Goal: Information Seeking & Learning: Learn about a topic

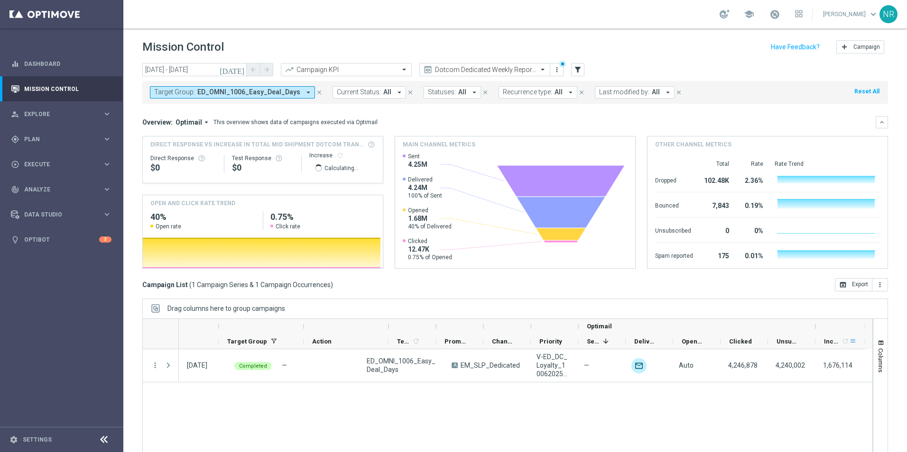
scroll to position [0, 139]
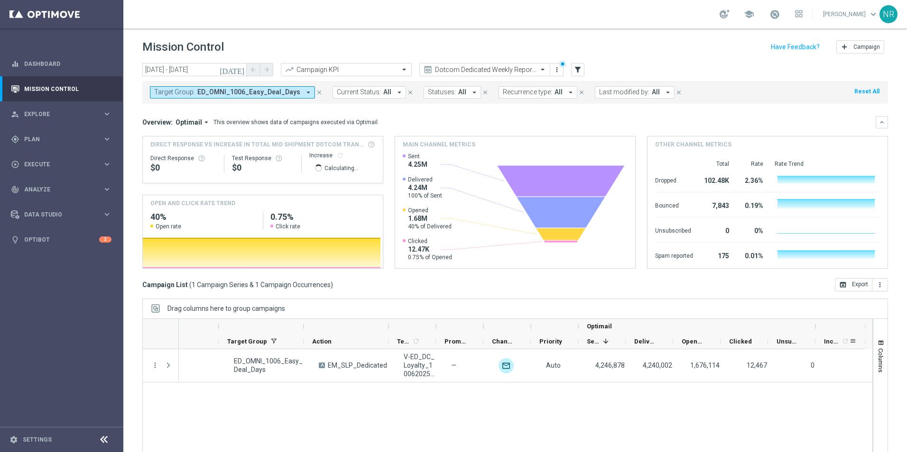
click at [841, 341] on icon "refresh" at bounding box center [845, 342] width 8 height 8
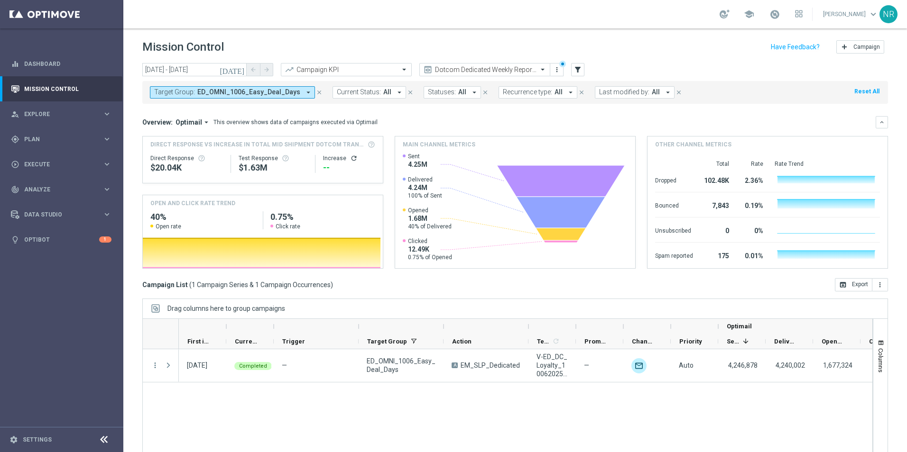
click at [350, 159] on icon "refresh" at bounding box center [354, 159] width 8 height 8
click at [243, 92] on span "ED_OMNI_1006_Easy_Deal_Days" at bounding box center [248, 92] width 103 height 8
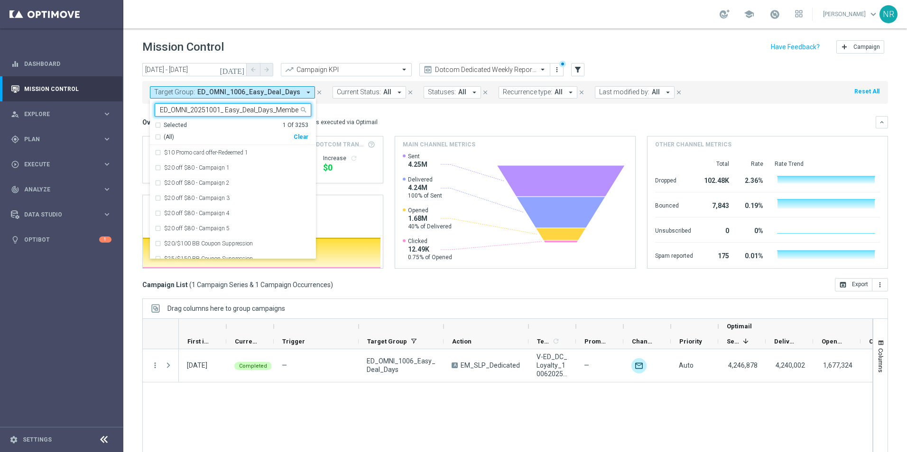
scroll to position [0, 3]
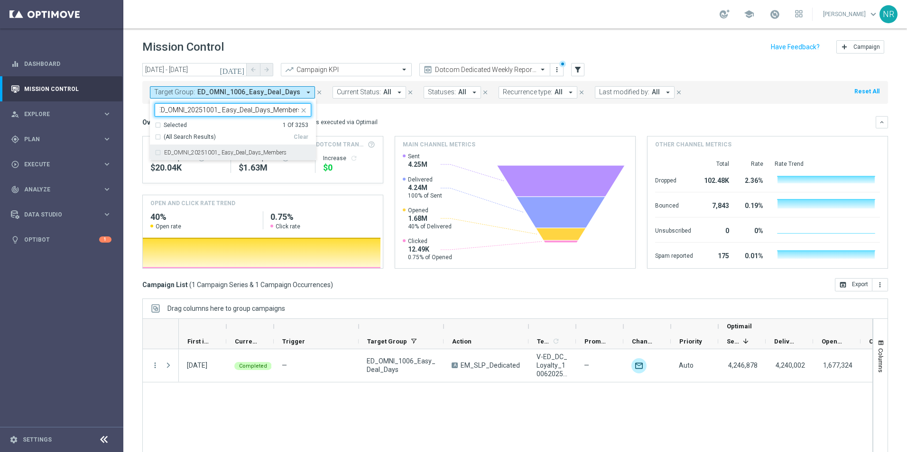
click at [248, 152] on label "ED_OMNI_20251001_ Easy_Deal_Days_Members" at bounding box center [225, 153] width 122 height 6
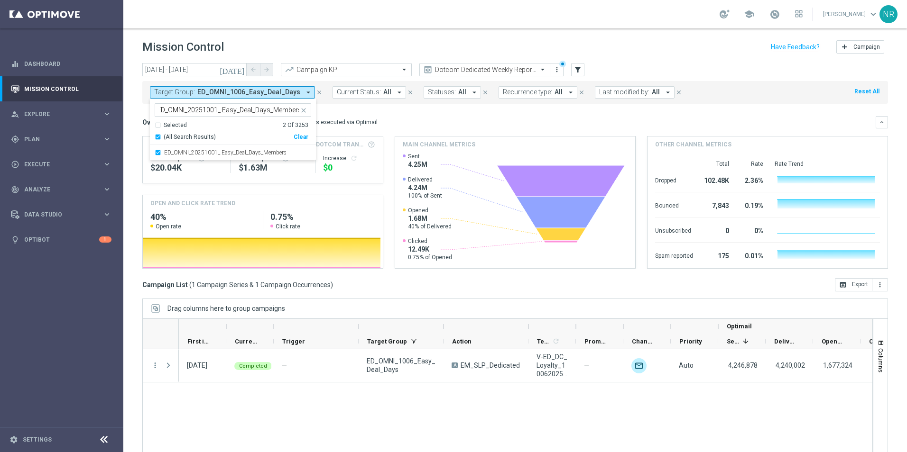
click at [276, 110] on input "ED_OMNI_20251001_ Easy_Deal_Days_Members" at bounding box center [229, 110] width 139 height 8
drag, startPoint x: 273, startPoint y: 110, endPoint x: 296, endPoint y: 111, distance: 22.8
click at [296, 111] on input "ED_OMNI_20251001_ Easy_Deal_Days_Members" at bounding box center [229, 110] width 139 height 8
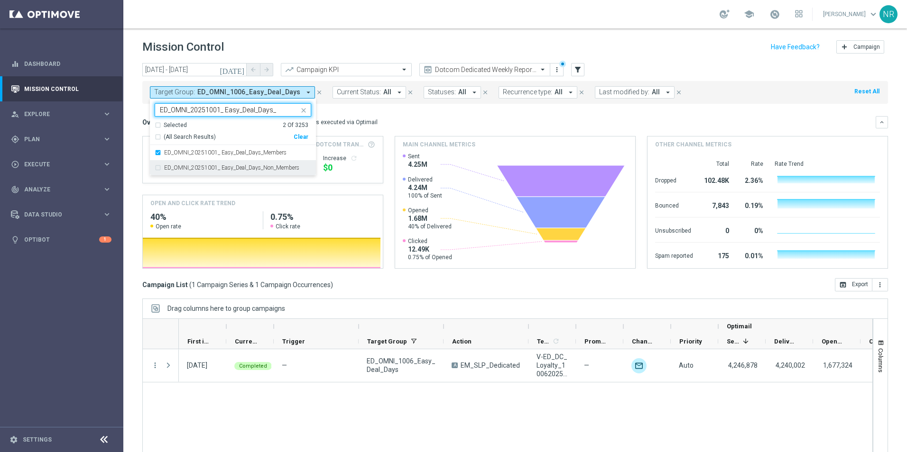
click at [293, 169] on label "ED_OMNI_20251001_ Easy_Deal_Days_Non_Members" at bounding box center [231, 168] width 135 height 6
type input "ED_OMNI_20251001_ Easy_Deal_Days_"
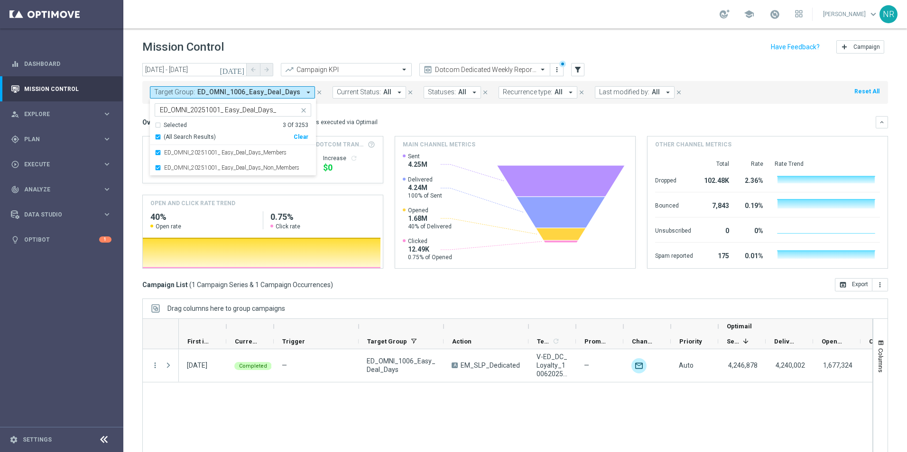
click at [405, 112] on mini-dashboard "Overview: Optimail arrow_drop_down This overview shows data of campaigns execut…" at bounding box center [515, 191] width 746 height 175
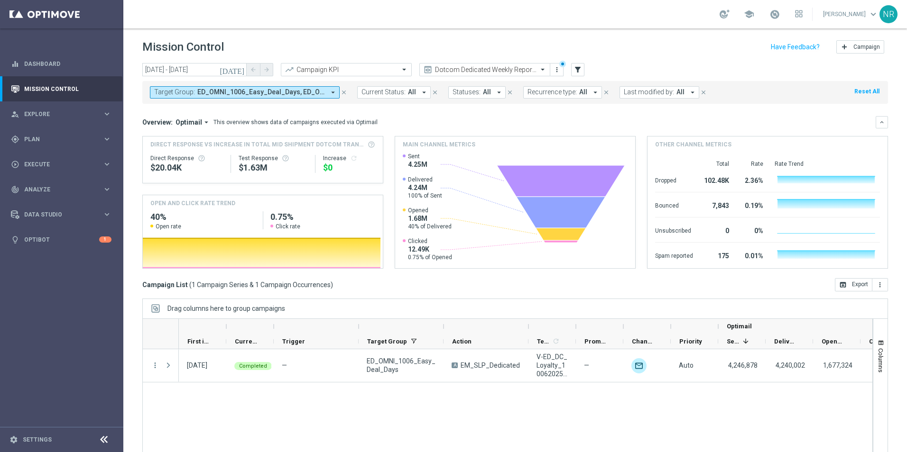
click at [237, 66] on icon "[DATE]" at bounding box center [233, 69] width 26 height 9
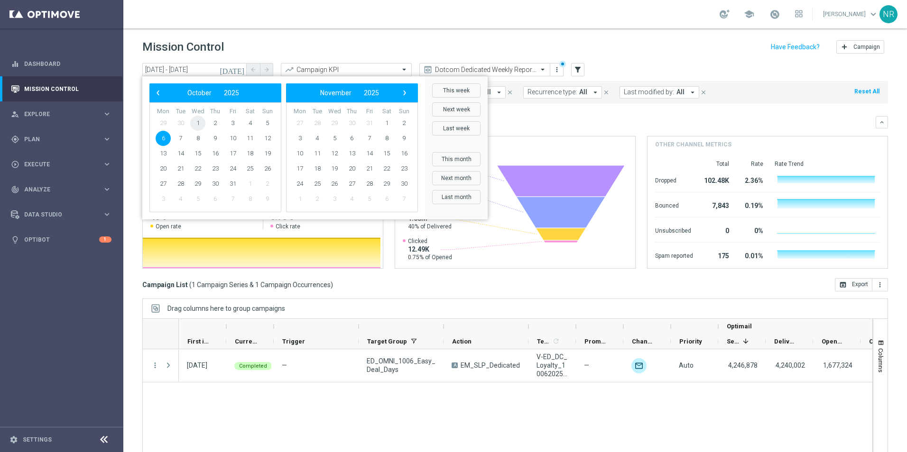
click at [200, 124] on span "1" at bounding box center [197, 123] width 15 height 15
type input "01 Oct 2025 - 01 Oct 2025"
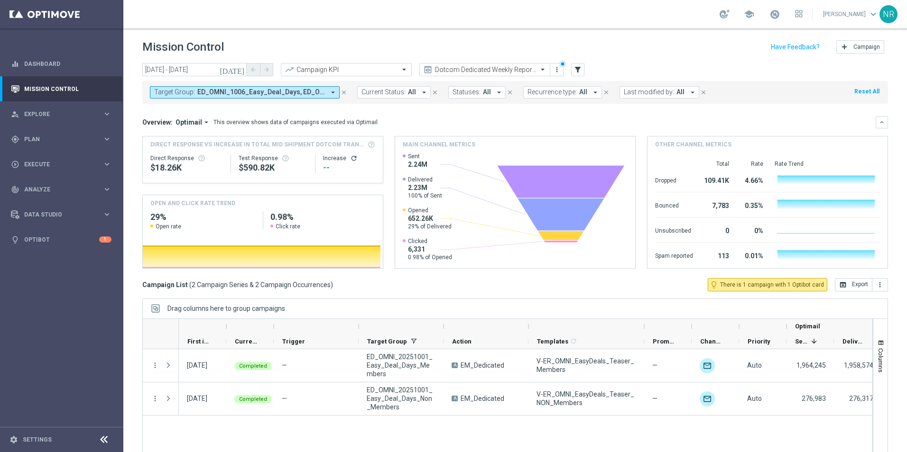
drag, startPoint x: 577, startPoint y: 325, endPoint x: 645, endPoint y: 322, distance: 68.4
click at [645, 322] on div at bounding box center [644, 326] width 4 height 15
drag, startPoint x: 644, startPoint y: 322, endPoint x: 660, endPoint y: 317, distance: 16.7
click at [660, 317] on div "Drag columns here to group campaigns Drag here to set column labels Optimail" at bounding box center [515, 382] width 746 height 166
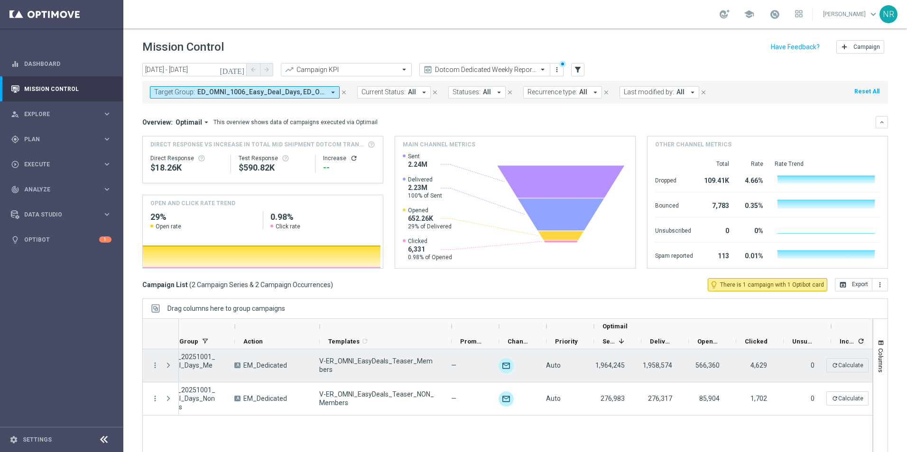
scroll to position [0, 223]
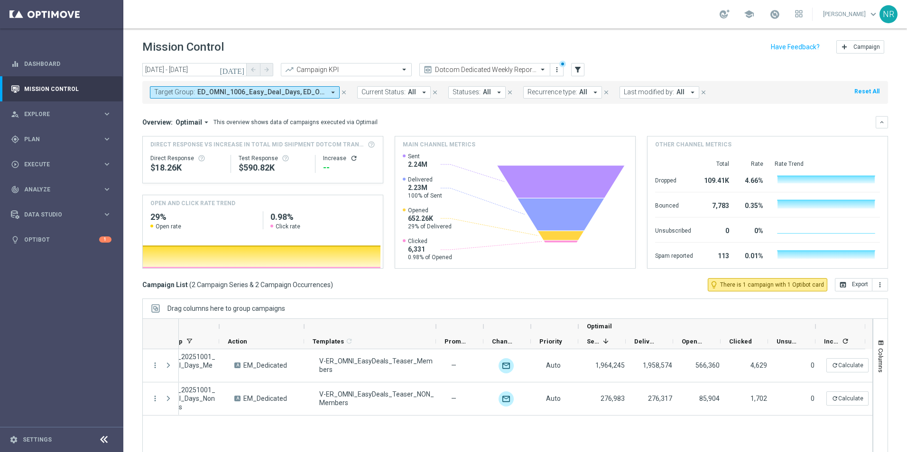
click at [325, 90] on button "Target Group: ED_OMNI_1006_Easy_Deal_Days, ED_OMNI_20251001_ Easy_Deal_Days_Mem…" at bounding box center [245, 92] width 190 height 12
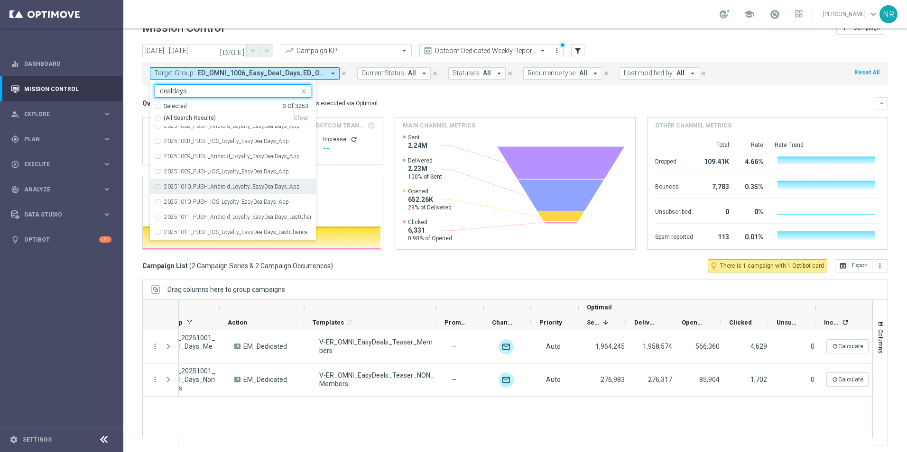
scroll to position [22, 0]
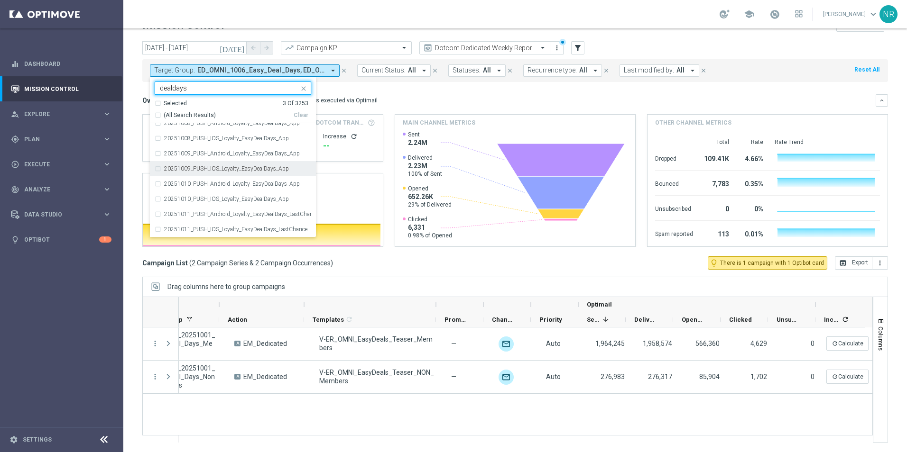
type input "dealdays"
click at [404, 85] on mini-dashboard "Overview: Optimail arrow_drop_down This overview shows data of campaigns execut…" at bounding box center [515, 169] width 746 height 175
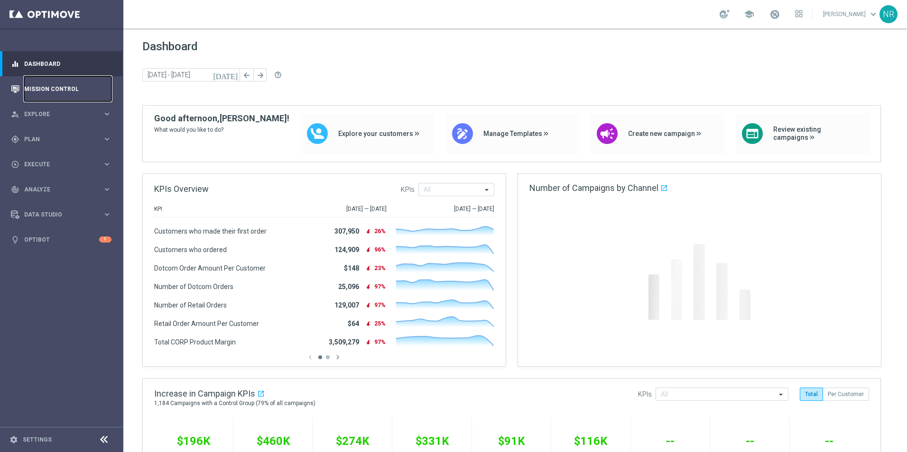
click at [71, 92] on link "Mission Control" at bounding box center [67, 88] width 87 height 25
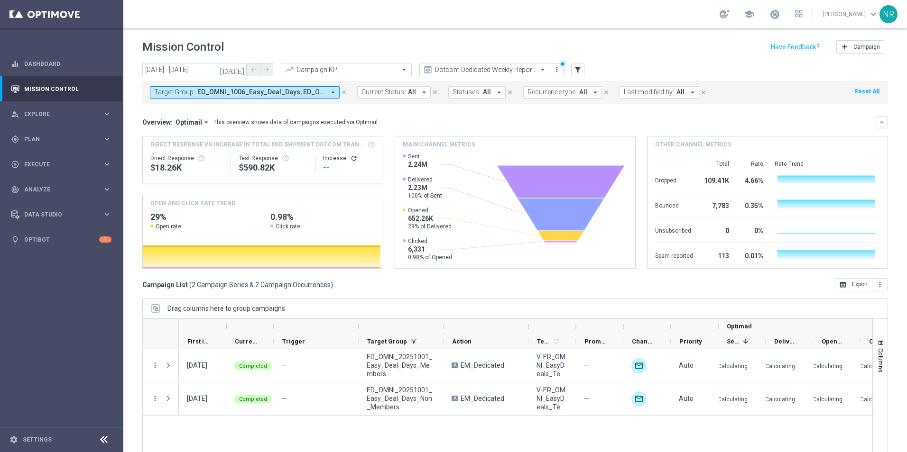
click at [314, 87] on button "Target Group: ED_OMNI_1006_Easy_Deal_Days, ED_OMNI_20251001_ Easy_Deal_Days_Mem…" at bounding box center [245, 92] width 190 height 12
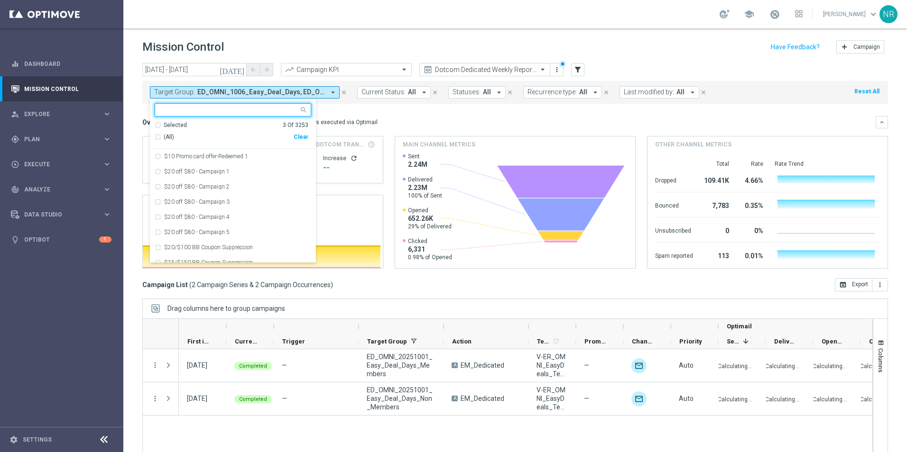
click at [245, 67] on button "[DATE]" at bounding box center [232, 70] width 28 height 14
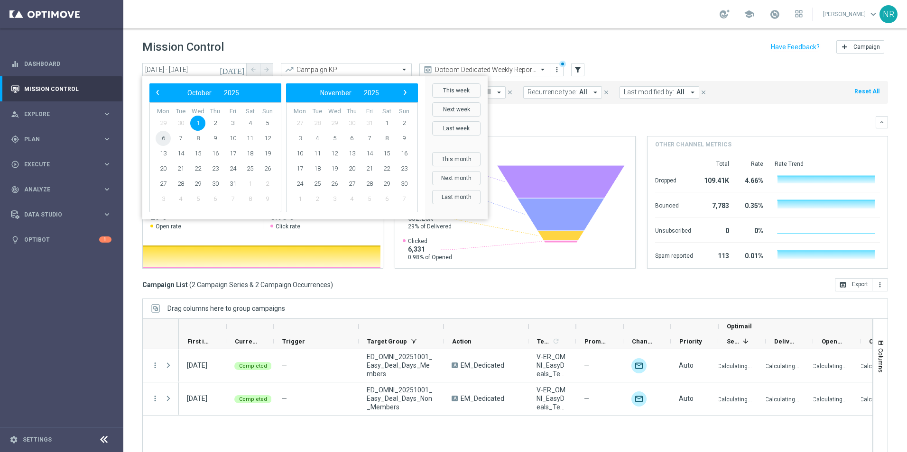
click at [168, 140] on span "6" at bounding box center [163, 138] width 15 height 15
type input "[DATE] - [DATE]"
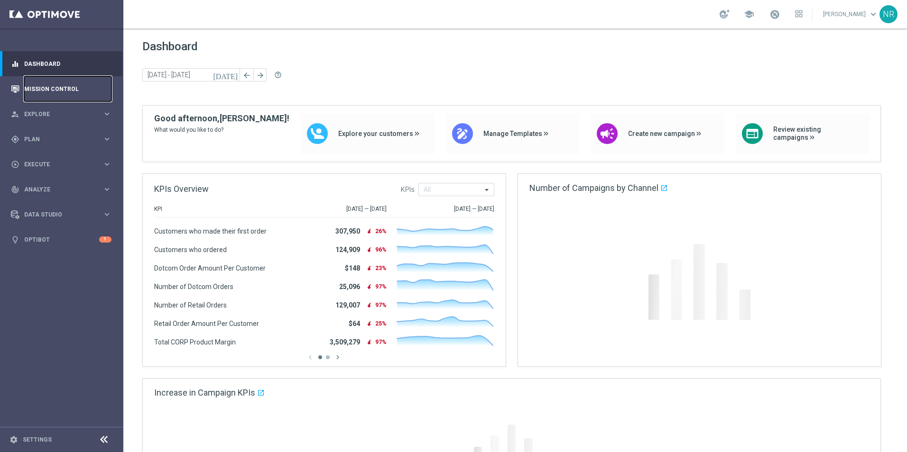
click at [46, 86] on link "Mission Control" at bounding box center [67, 88] width 87 height 25
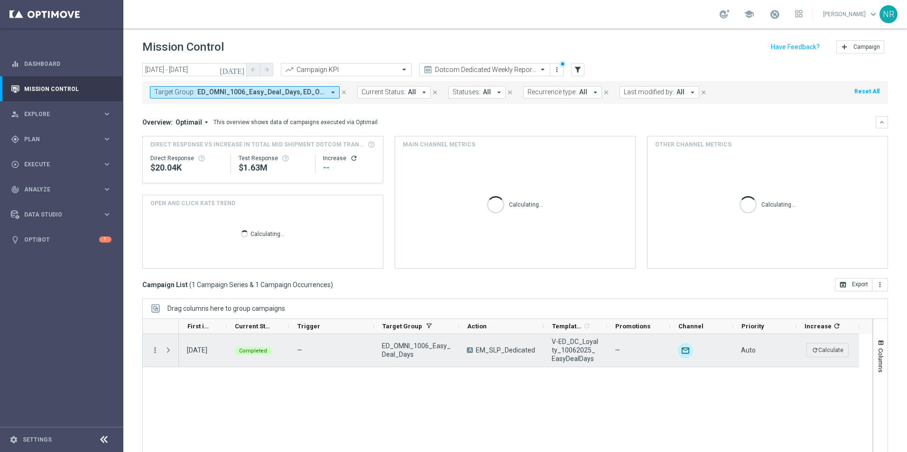
click at [157, 349] on icon "more_vert" at bounding box center [155, 350] width 9 height 9
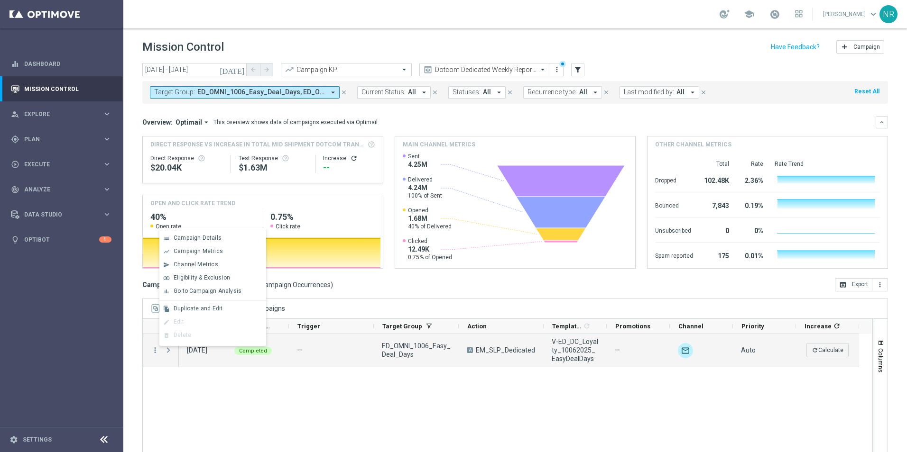
click at [208, 267] on span "Channel Metrics" at bounding box center [196, 264] width 45 height 7
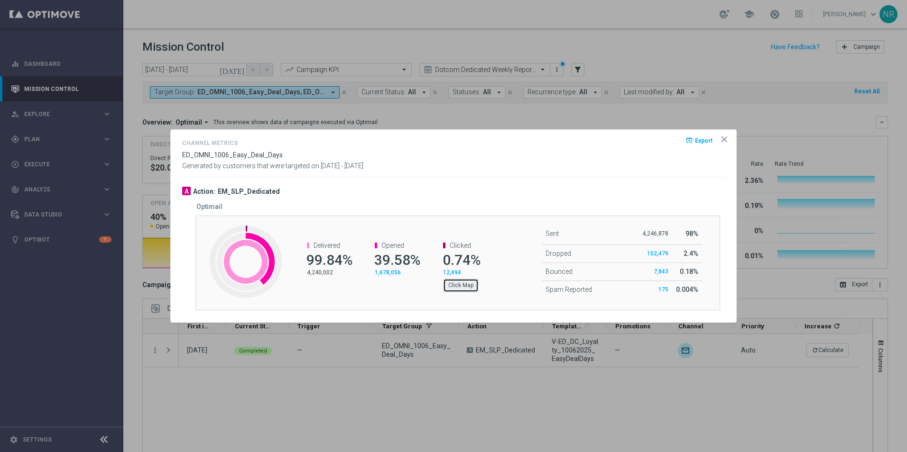
click at [465, 286] on button "Click Map" at bounding box center [461, 285] width 36 height 13
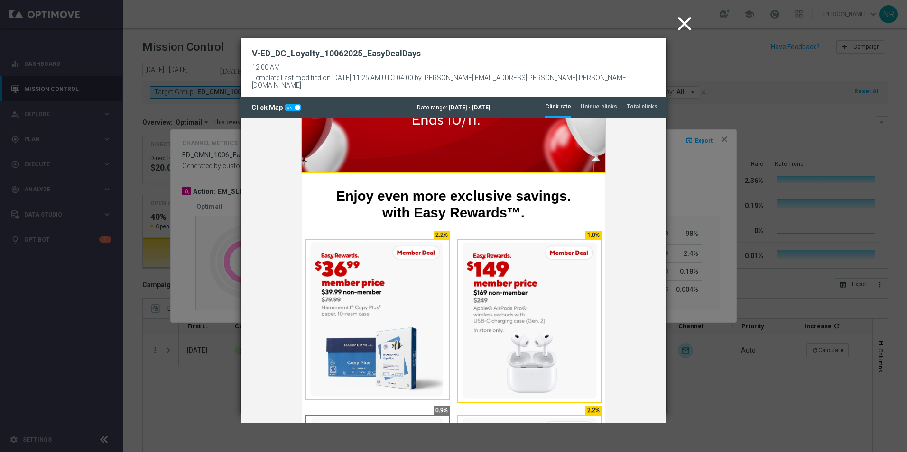
scroll to position [522, 0]
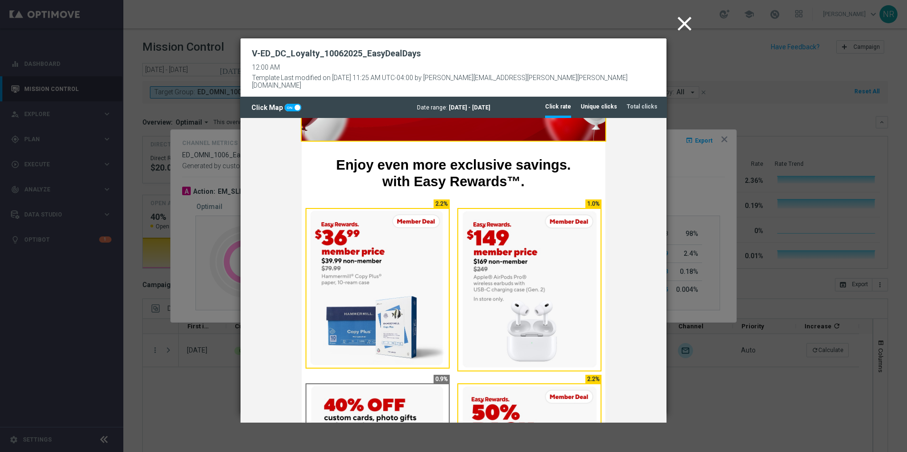
click at [598, 103] on tab-header "Unique clicks" at bounding box center [598, 107] width 37 height 8
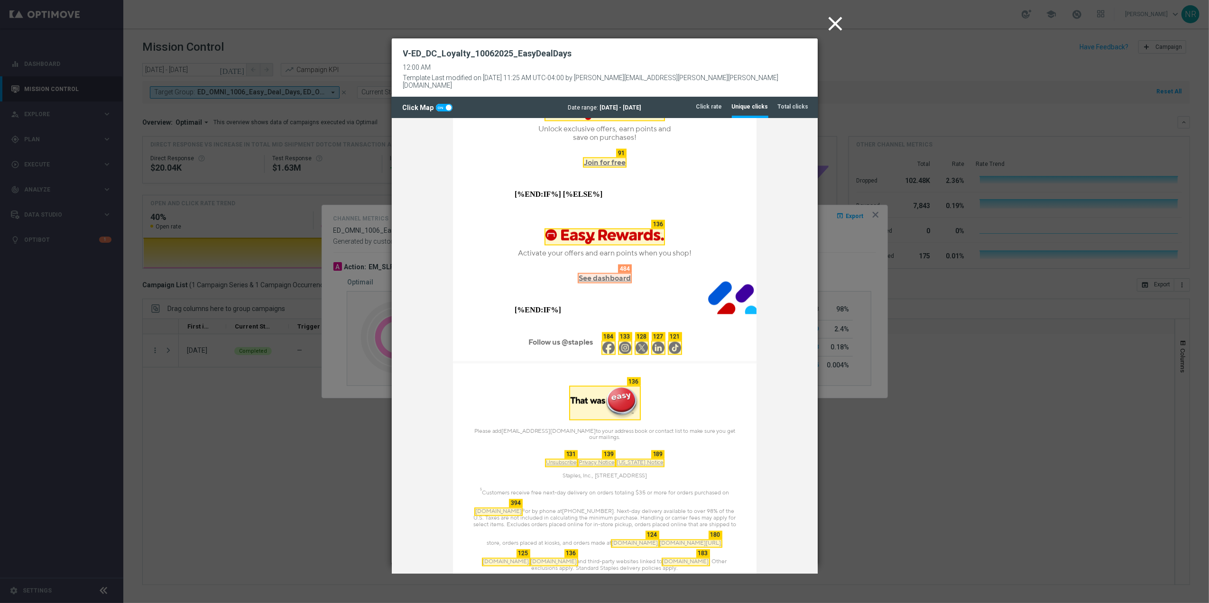
scroll to position [1512, 0]
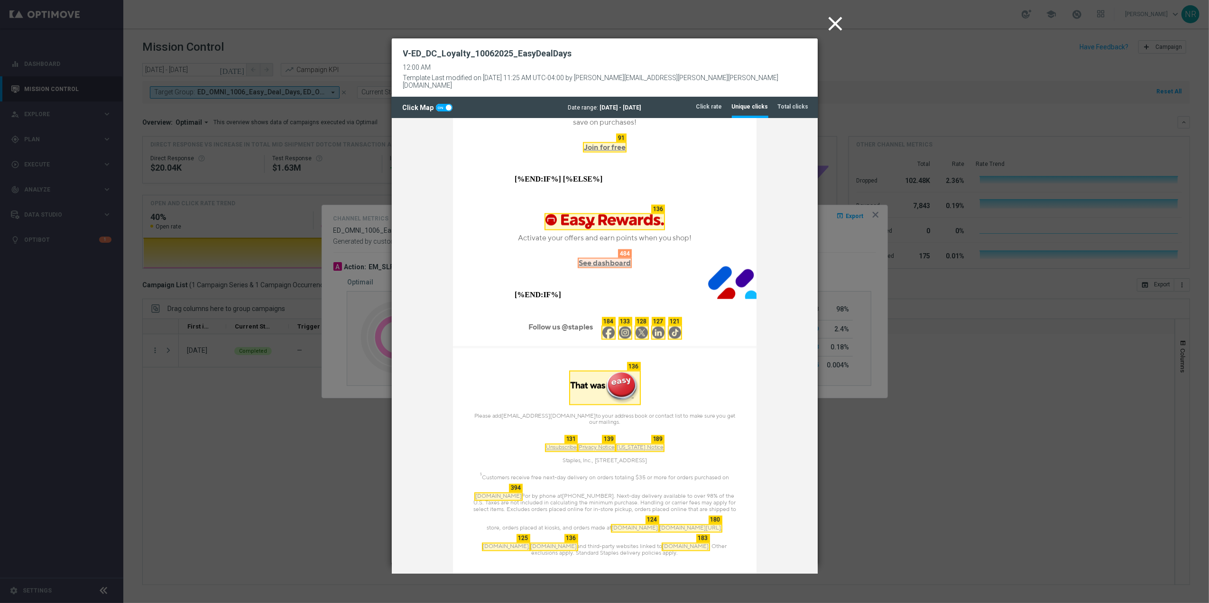
click at [833, 28] on icon "close" at bounding box center [836, 24] width 24 height 24
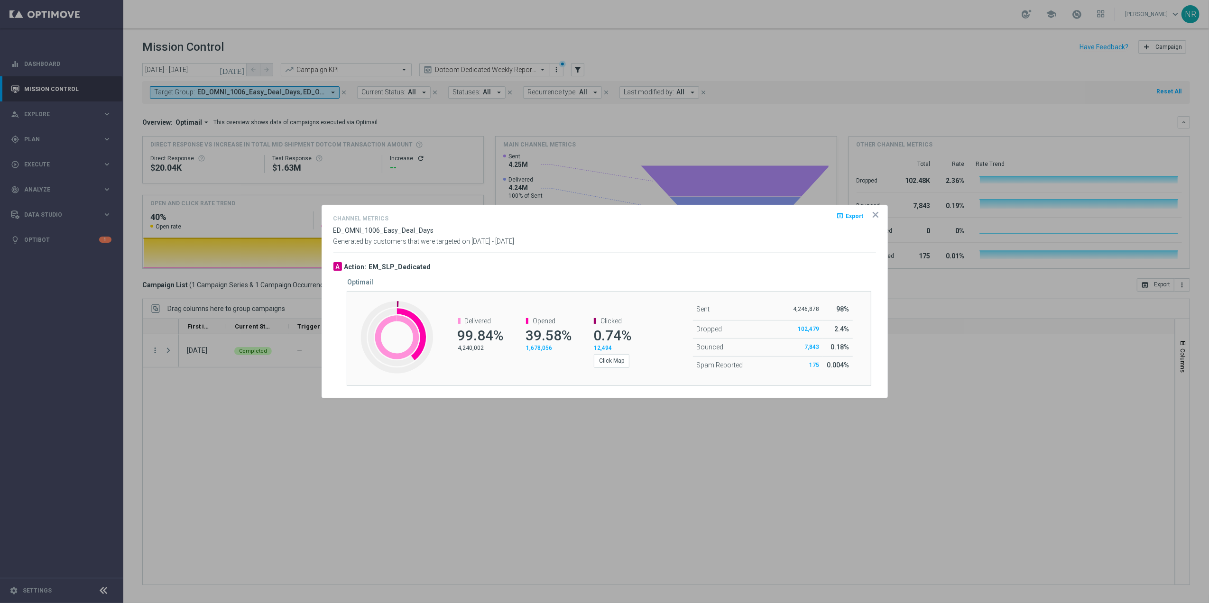
click at [627, 353] on div "Click Map" at bounding box center [616, 360] width 44 height 16
click at [621, 358] on button "Click Map" at bounding box center [612, 360] width 36 height 13
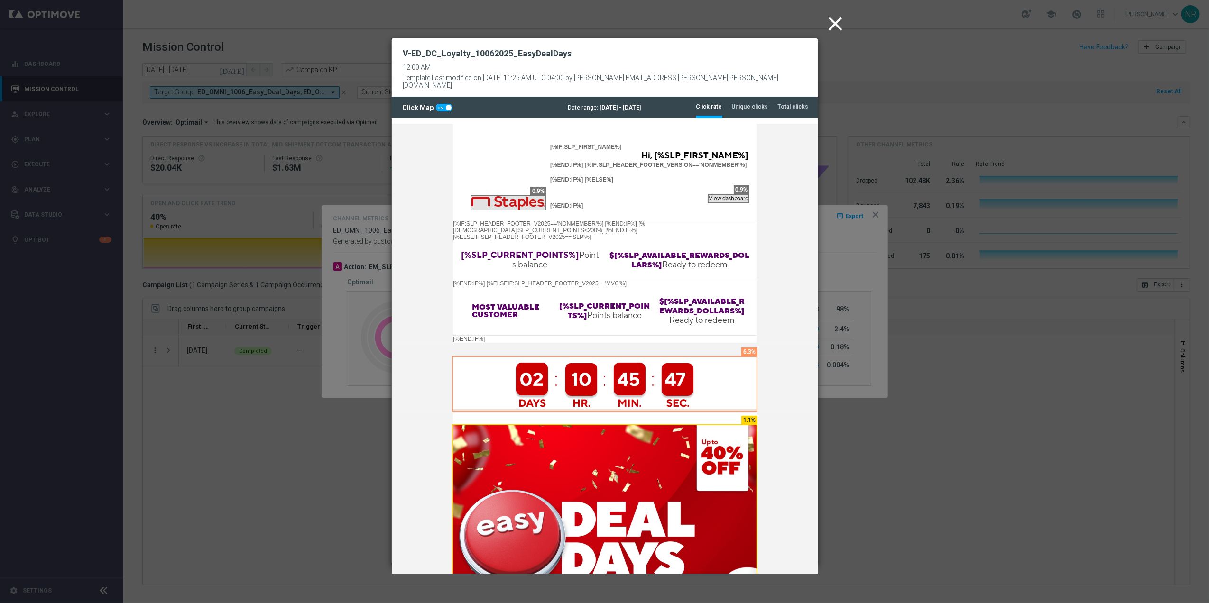
scroll to position [0, 0]
click at [742, 97] on li "Unique clicks" at bounding box center [750, 107] width 37 height 20
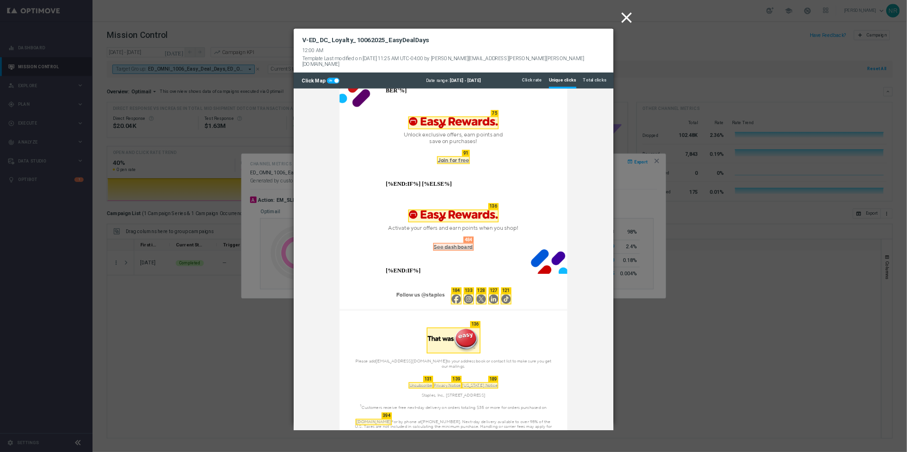
scroll to position [1512, 0]
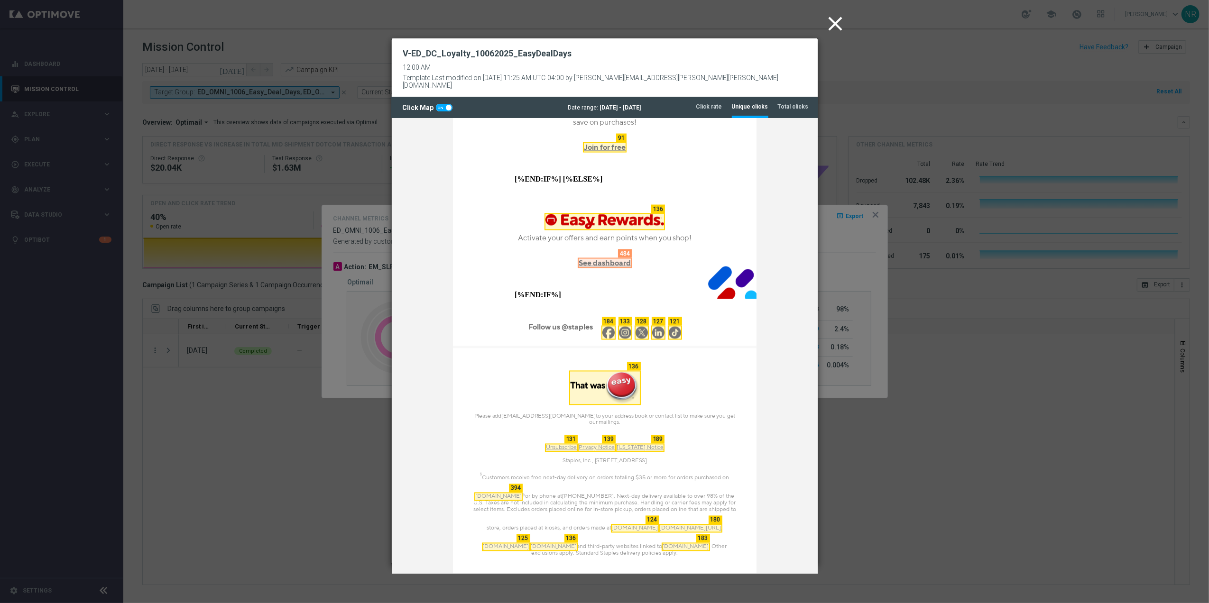
click at [838, 25] on icon "close" at bounding box center [836, 24] width 24 height 24
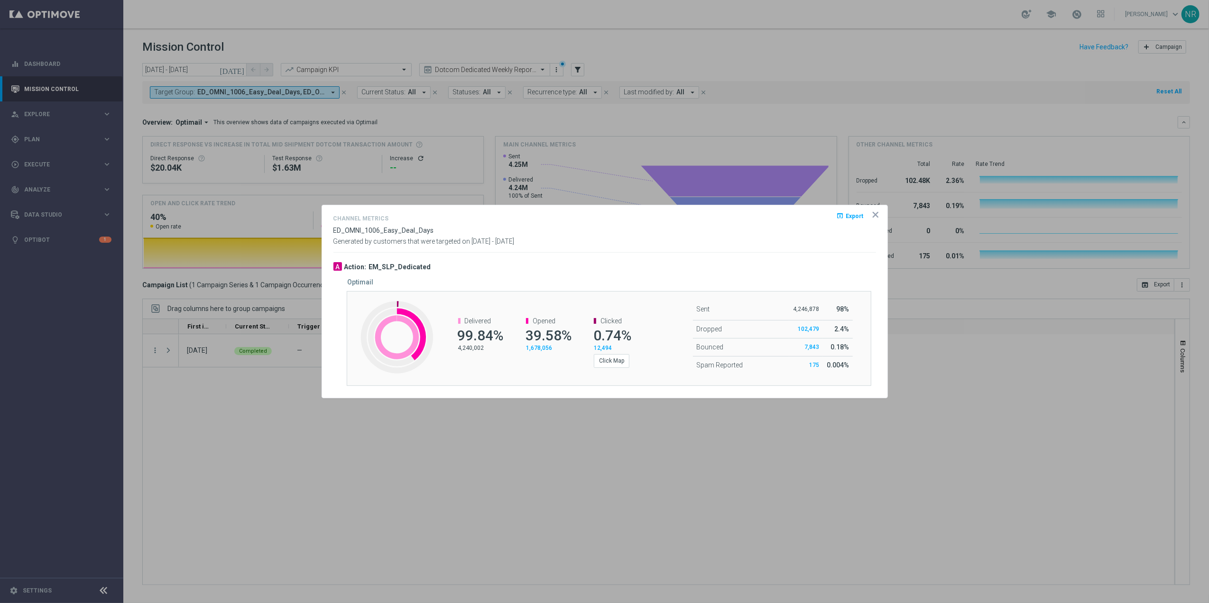
click at [876, 210] on icon "icon" at bounding box center [875, 214] width 9 height 9
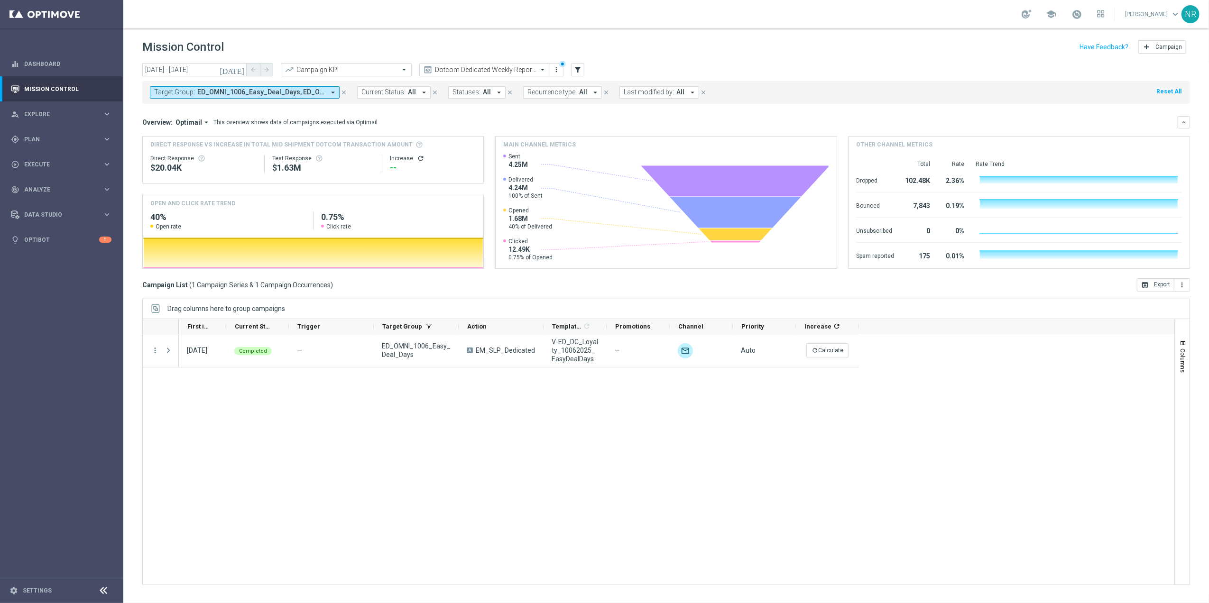
click at [238, 67] on icon "[DATE]" at bounding box center [233, 69] width 26 height 9
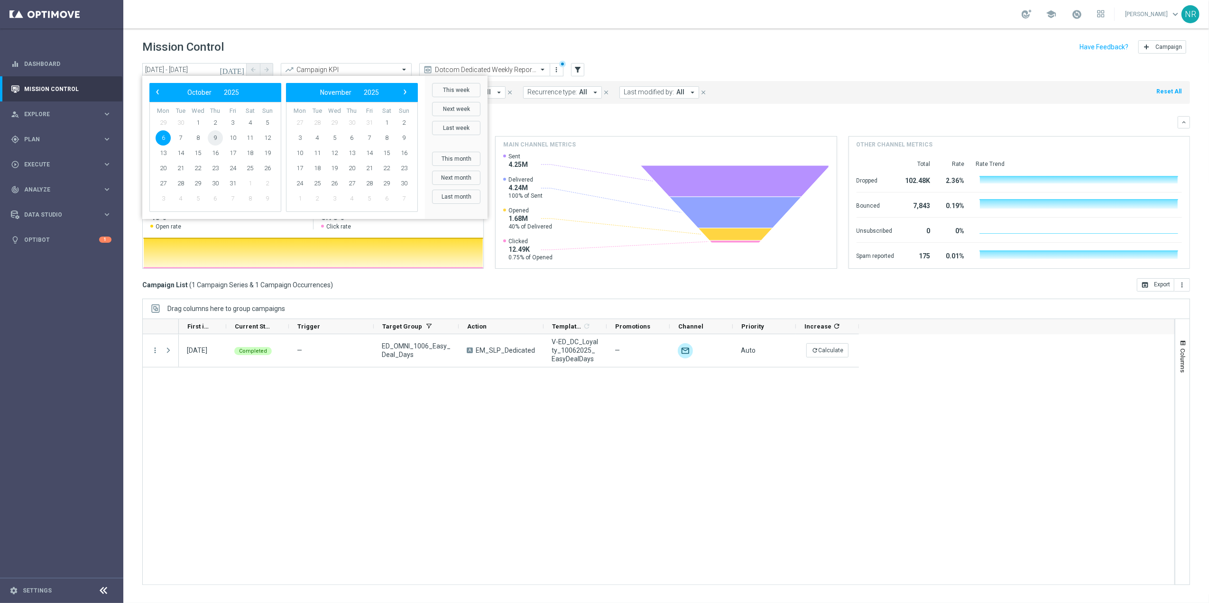
click at [215, 135] on span "9" at bounding box center [215, 137] width 15 height 15
type input "09 Oct 2025 - 09 Oct 2025"
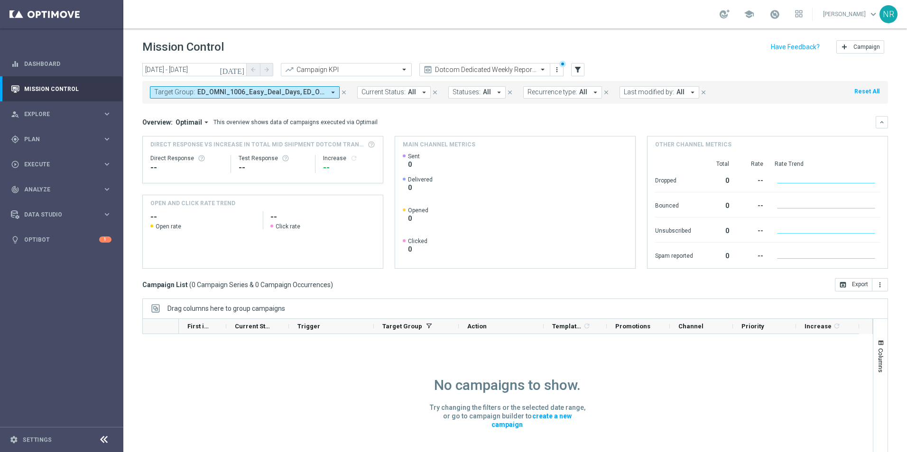
click at [342, 93] on icon "close" at bounding box center [344, 92] width 7 height 7
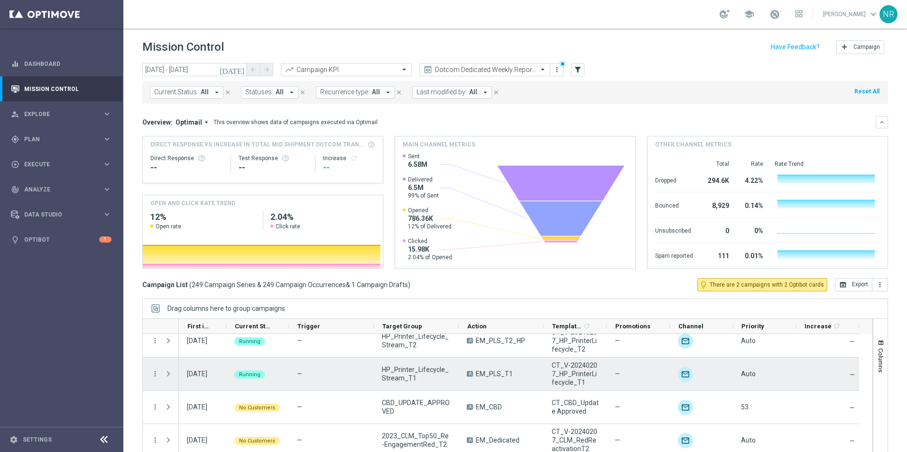
scroll to position [0, 0]
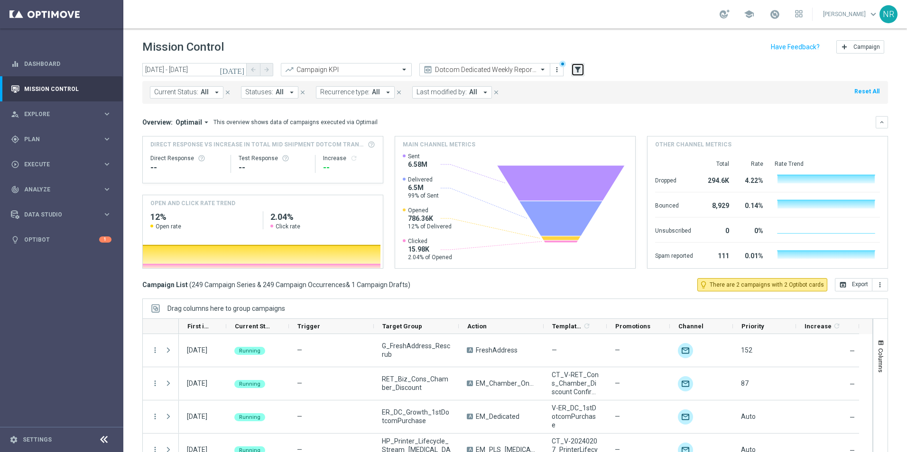
click at [578, 73] on icon "filter_alt" at bounding box center [577, 69] width 9 height 9
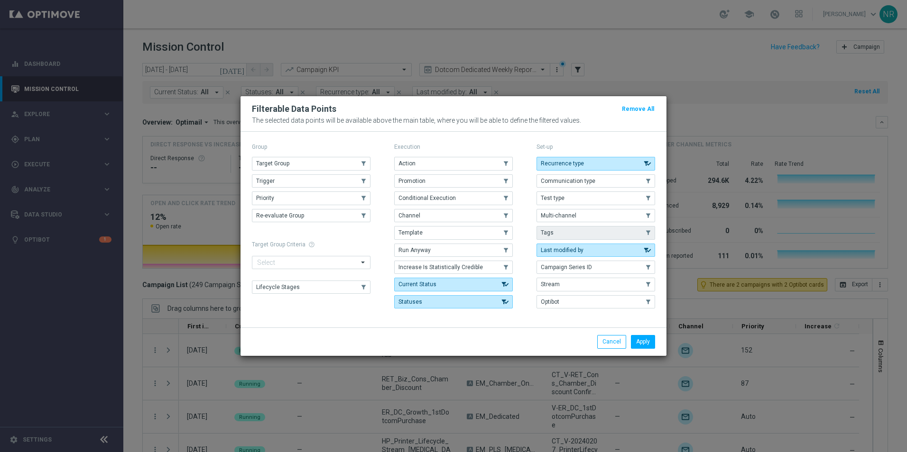
click at [561, 235] on button "Tags" at bounding box center [595, 232] width 119 height 13
click at [642, 340] on button "Apply" at bounding box center [643, 341] width 24 height 13
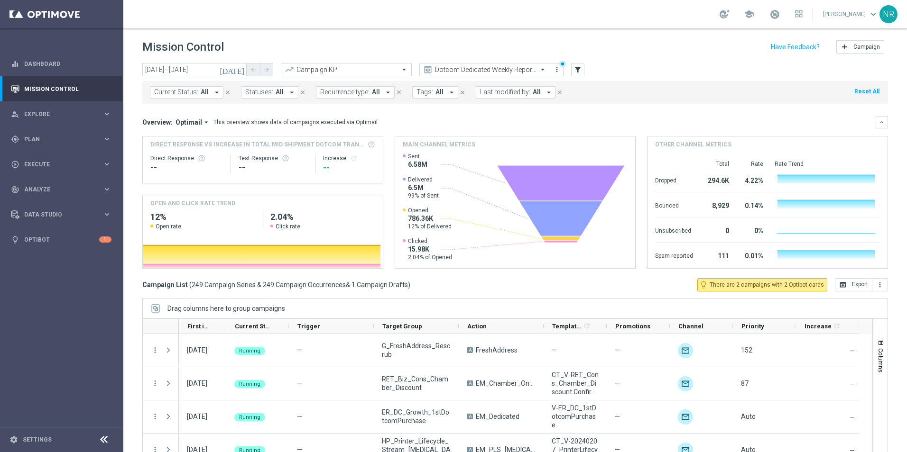
click at [429, 85] on div "Current Status: All arrow_drop_down close Statuses: All arrow_drop_down close R…" at bounding box center [515, 92] width 746 height 23
click at [430, 98] on button "Tags: All arrow_drop_down" at bounding box center [435, 92] width 46 height 12
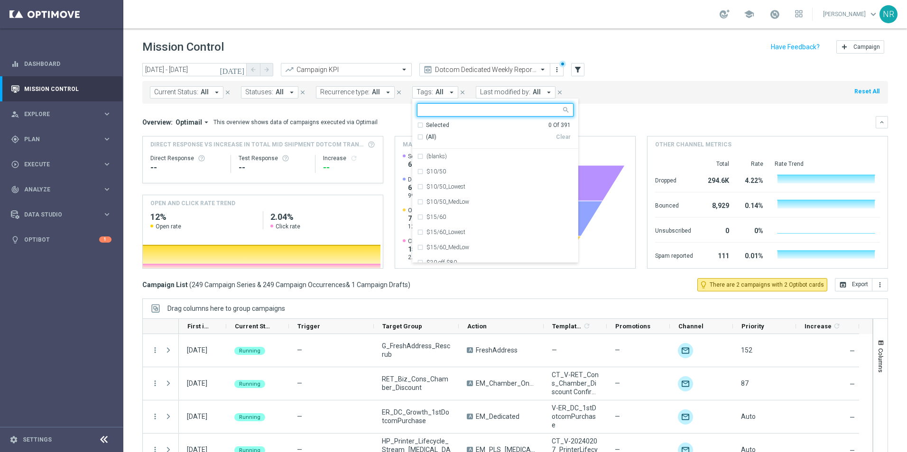
drag, startPoint x: 682, startPoint y: 110, endPoint x: 683, endPoint y: 105, distance: 5.4
click at [683, 105] on mini-dashboard "Overview: Optimail arrow_drop_down This overview shows data of campaigns execut…" at bounding box center [515, 191] width 746 height 175
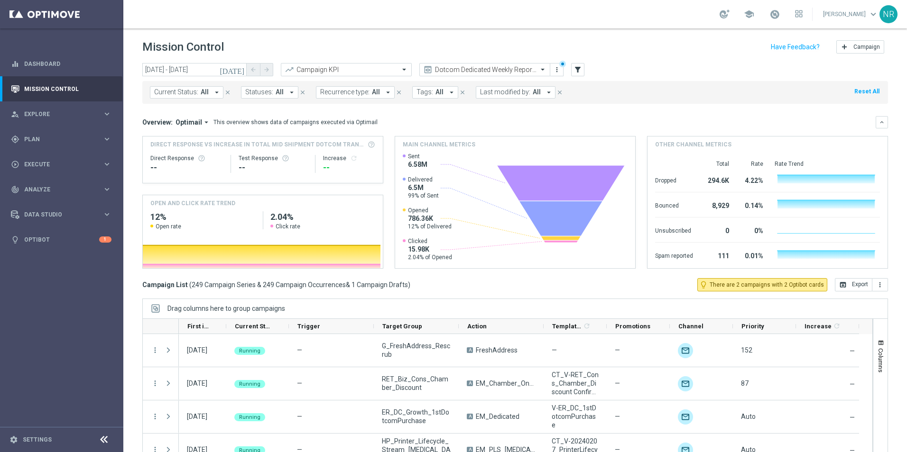
click at [584, 68] on div "today 09 Oct 2025 - 09 Oct 2025 arrow_back arrow_forward Campaign KPI trending_…" at bounding box center [515, 70] width 746 height 14
click at [583, 69] on button "filter_alt" at bounding box center [577, 69] width 13 height 13
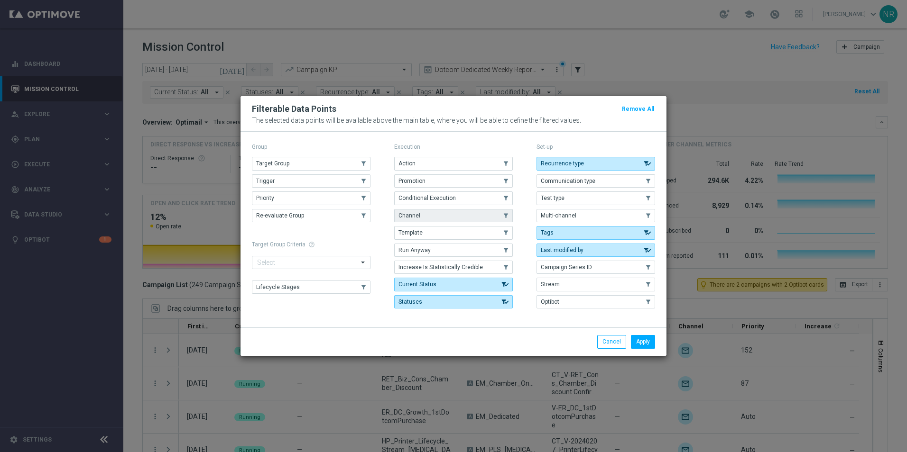
click at [428, 219] on button "Channel" at bounding box center [453, 215] width 119 height 13
click at [644, 340] on button "Apply" at bounding box center [643, 341] width 24 height 13
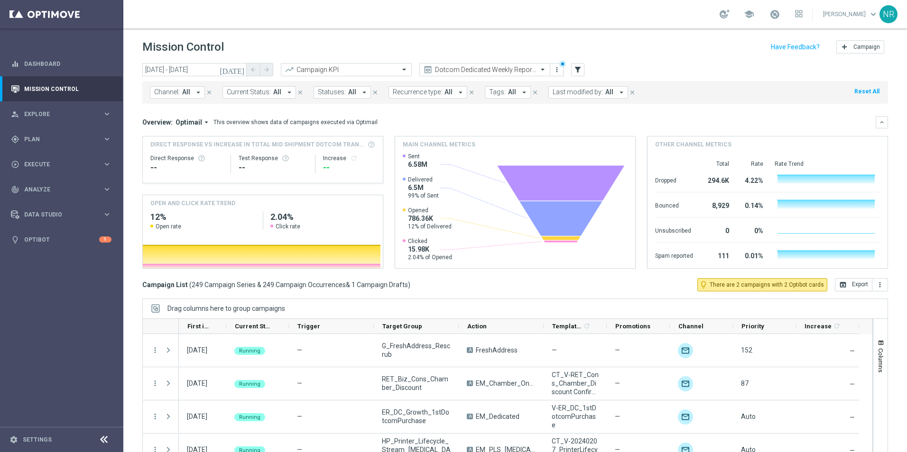
click at [189, 98] on button "Channel: All arrow_drop_down" at bounding box center [177, 92] width 55 height 12
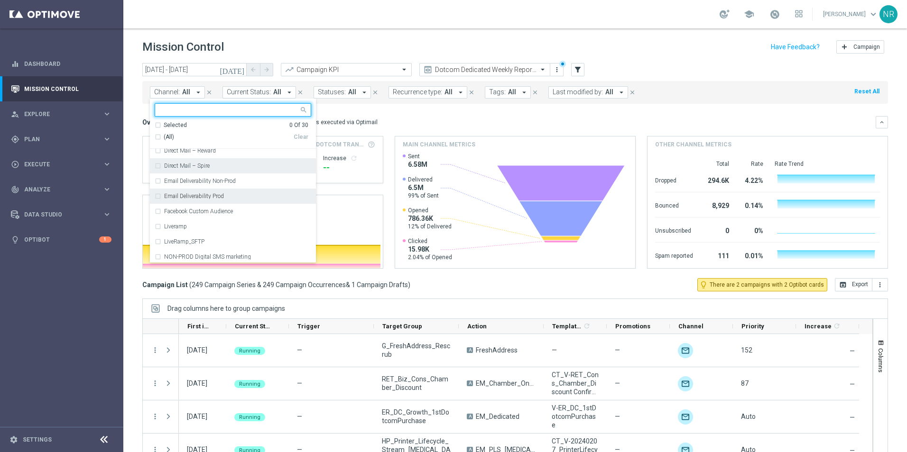
scroll to position [190, 0]
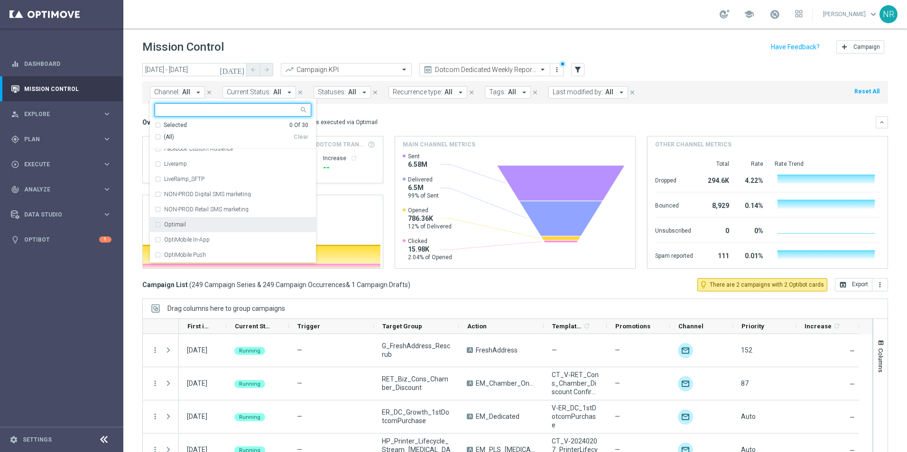
click at [184, 225] on label "Optimail" at bounding box center [175, 225] width 22 height 6
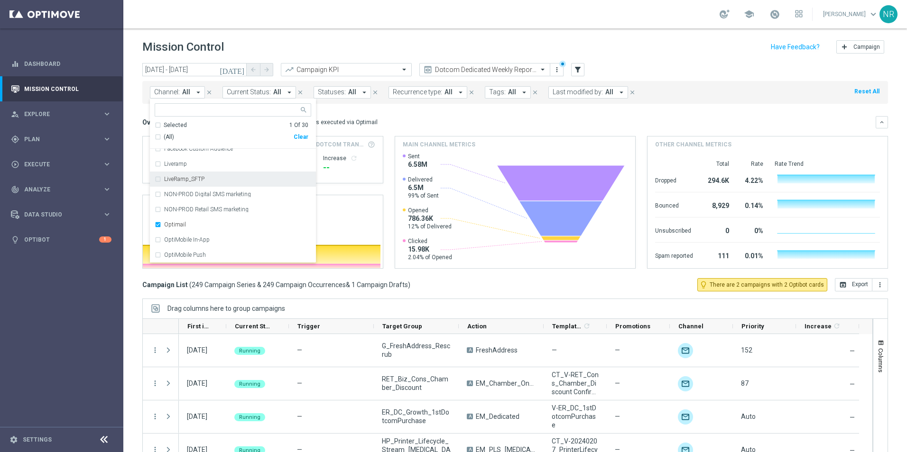
click at [581, 116] on div "Overview: Optimail arrow_drop_down This overview shows data of campaigns execut…" at bounding box center [515, 122] width 746 height 12
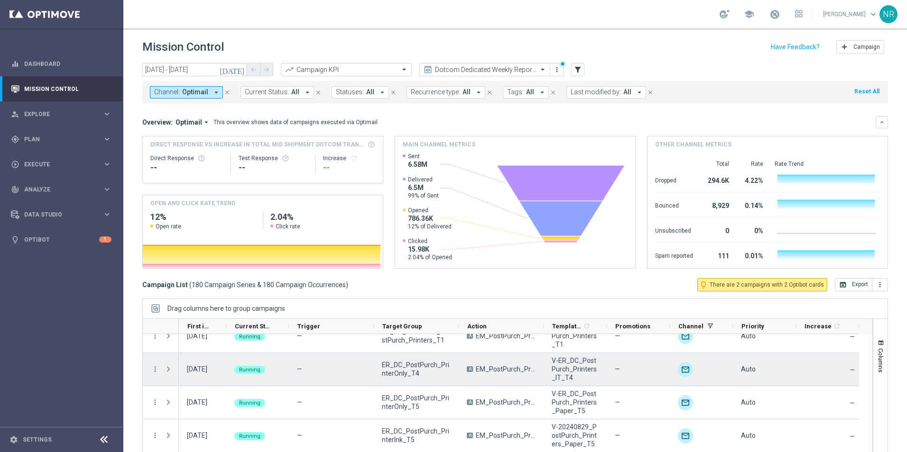
scroll to position [759, 0]
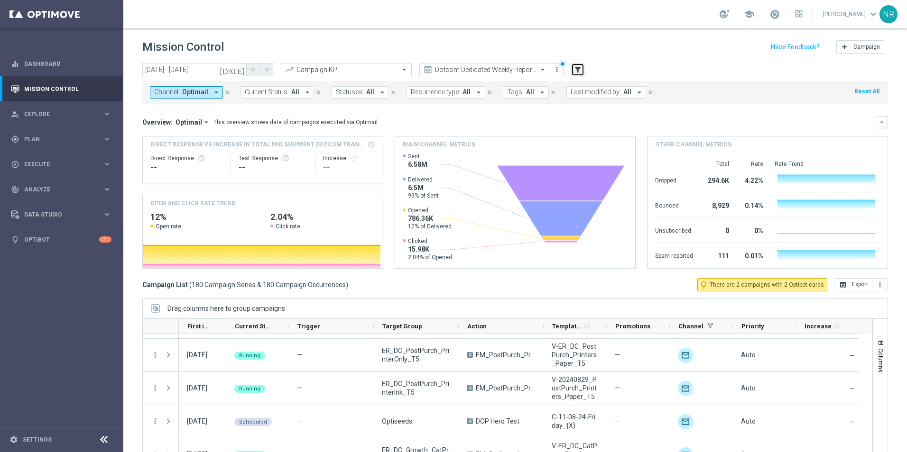
click at [572, 64] on button "filter_alt" at bounding box center [577, 69] width 13 height 13
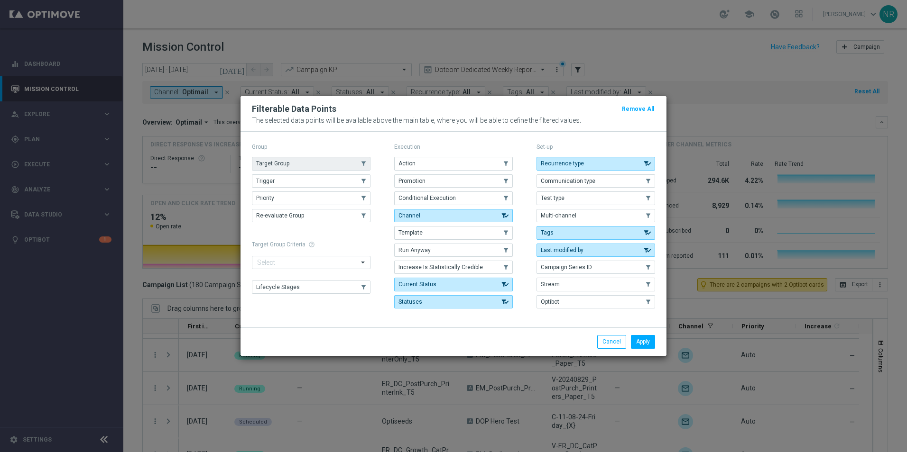
click at [323, 170] on button "Target Group" at bounding box center [311, 163] width 119 height 13
click at [640, 341] on button "Apply" at bounding box center [643, 341] width 24 height 13
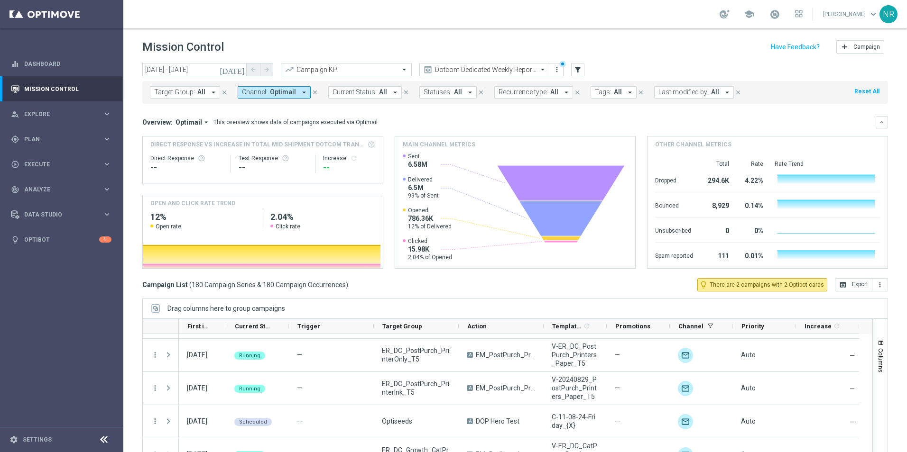
click at [184, 90] on span "Target Group:" at bounding box center [174, 92] width 41 height 8
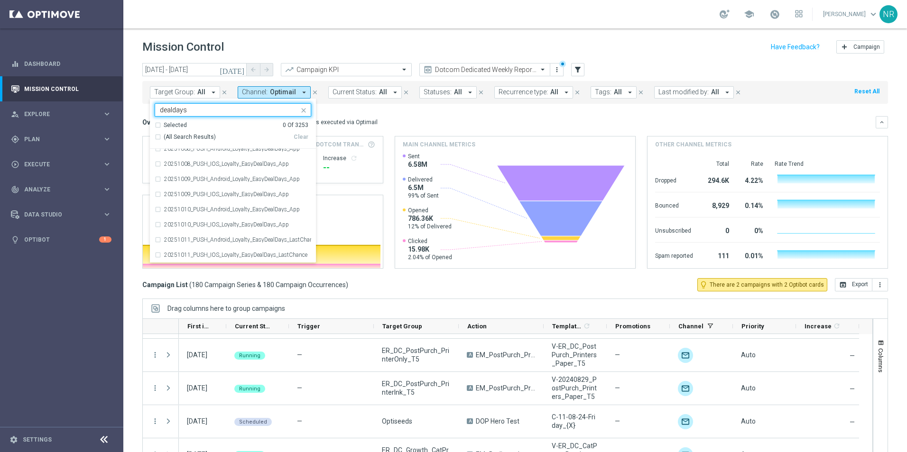
scroll to position [0, 0]
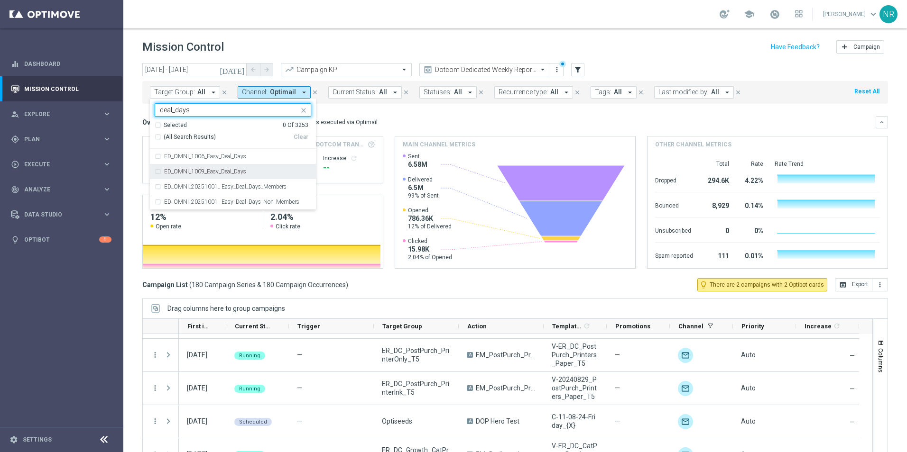
click at [249, 166] on div "ED_OMNI_1009_Easy_Deal_Days" at bounding box center [233, 171] width 157 height 15
type input "deal_days"
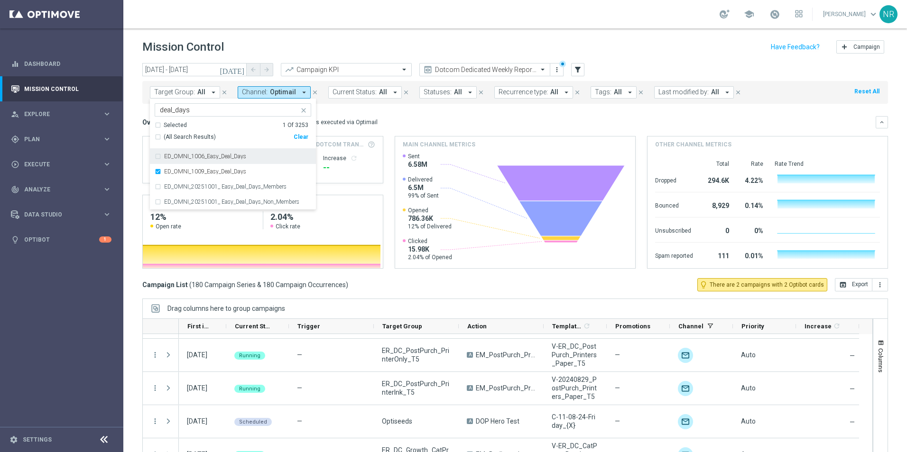
click at [424, 111] on mini-dashboard "Overview: Optimail arrow_drop_down This overview shows data of campaigns execut…" at bounding box center [515, 191] width 746 height 175
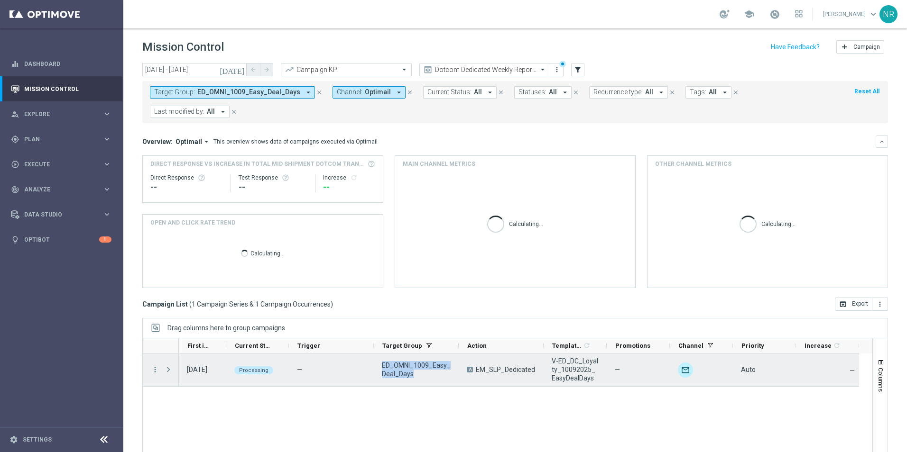
drag, startPoint x: 428, startPoint y: 359, endPoint x: 379, endPoint y: 346, distance: 50.6
click at [379, 354] on div "ED_OMNI_1009_Easy_Deal_Days" at bounding box center [416, 370] width 85 height 33
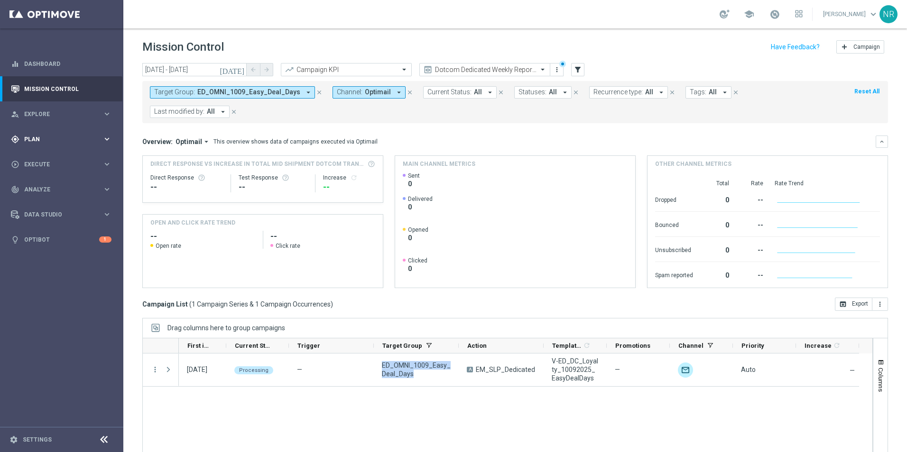
click at [53, 141] on span "Plan" at bounding box center [63, 140] width 78 height 6
click at [53, 160] on link "Target Groups" at bounding box center [62, 159] width 74 height 8
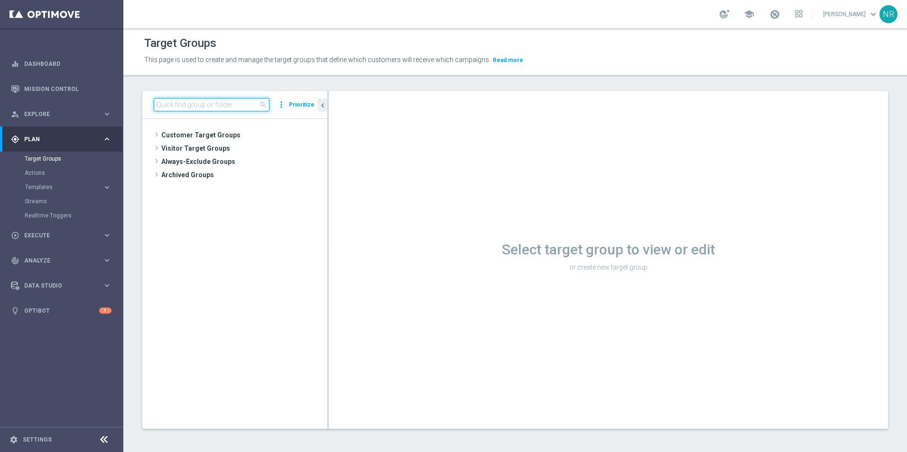
click at [206, 108] on input at bounding box center [212, 104] width 116 height 13
paste input "ED_OMNI_1009_Easy_Deal_Days"
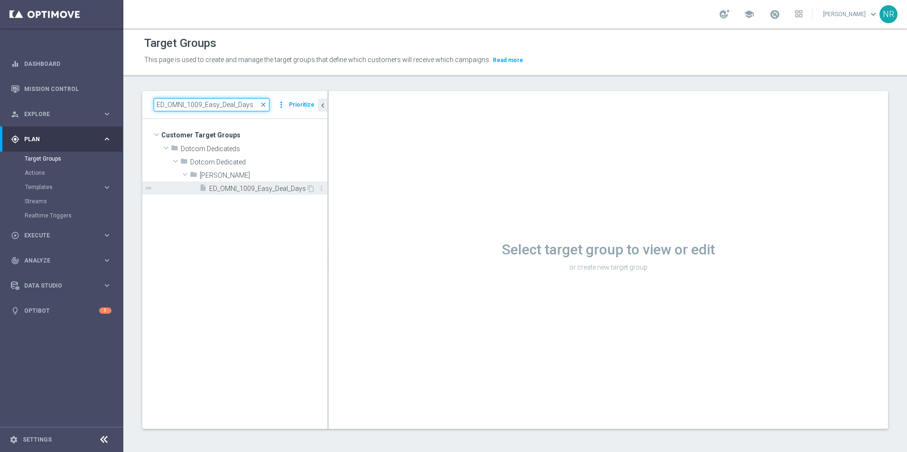
type input "ED_OMNI_1009_Easy_Deal_Days"
click at [251, 189] on span "ED_OMNI_1009_Easy_Deal_Days" at bounding box center [257, 189] width 97 height 8
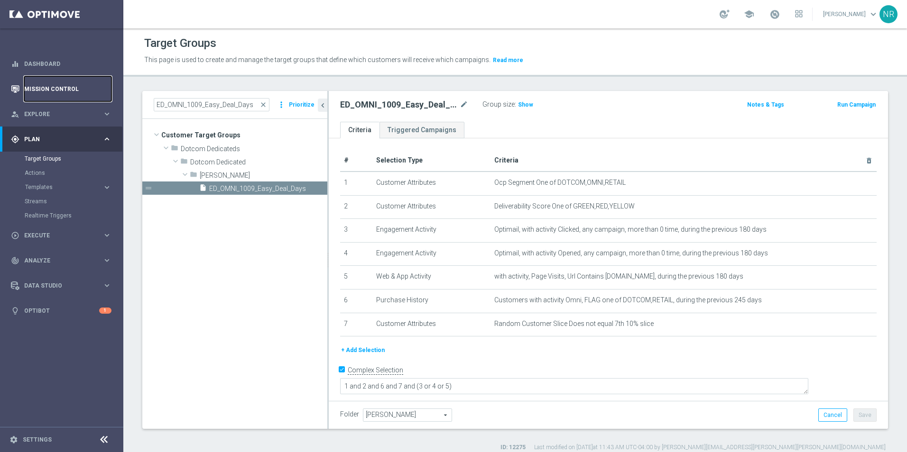
click at [59, 90] on link "Mission Control" at bounding box center [67, 88] width 87 height 25
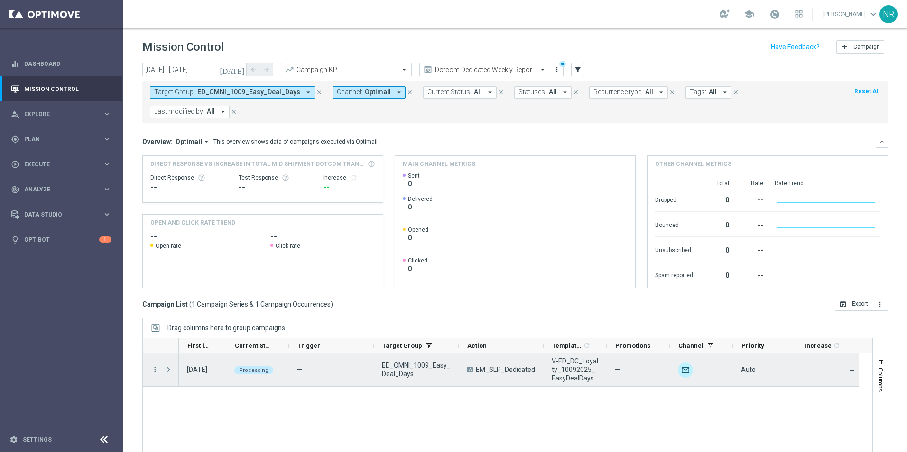
click at [166, 366] on span "Press SPACE to select this row." at bounding box center [168, 370] width 9 height 8
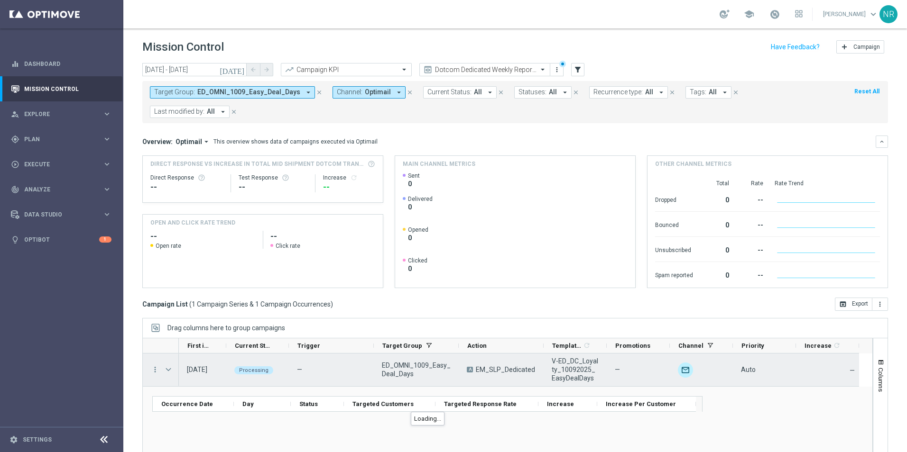
click at [150, 354] on div "more_vert" at bounding box center [151, 370] width 17 height 33
click at [155, 366] on icon "more_vert" at bounding box center [155, 370] width 9 height 9
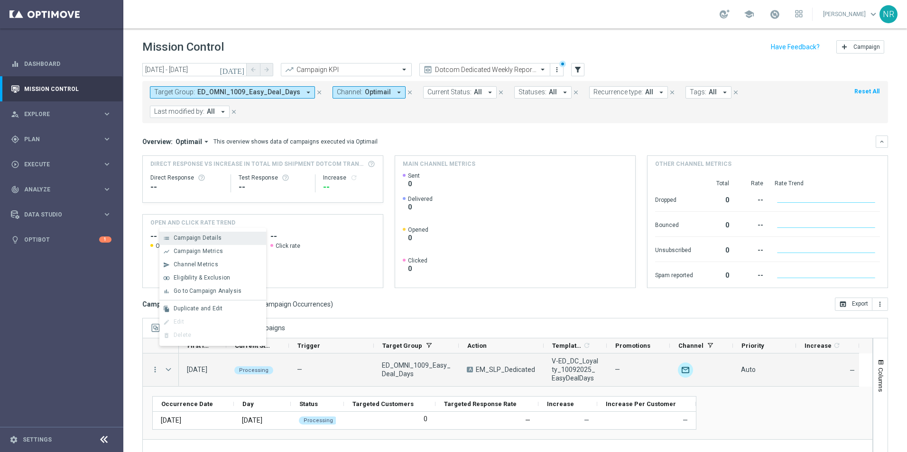
click at [196, 241] on span "Campaign Details" at bounding box center [198, 238] width 48 height 7
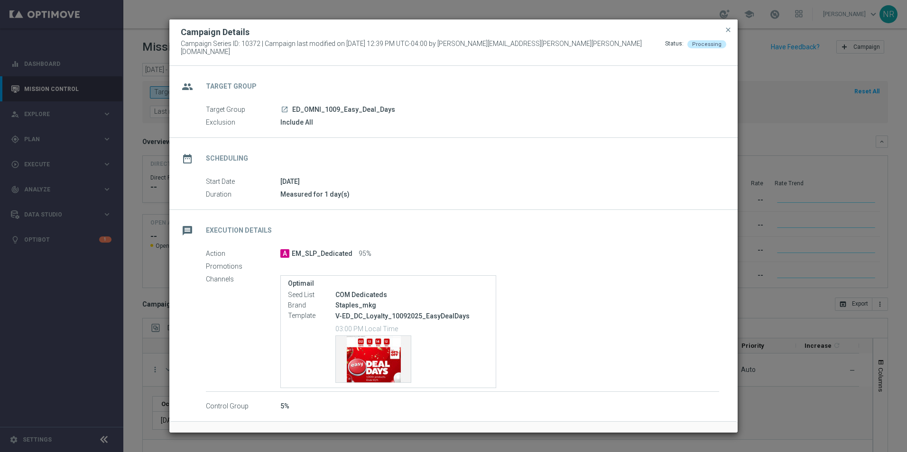
click at [732, 33] on button "close" at bounding box center [727, 29] width 9 height 11
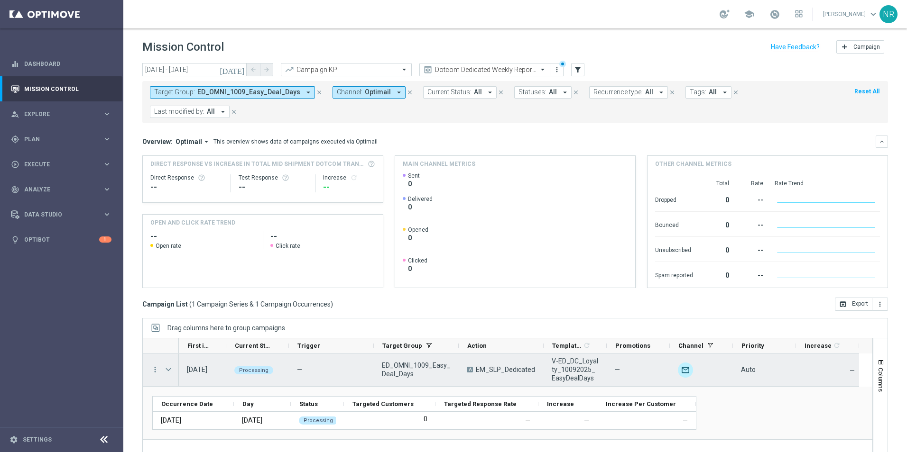
click at [167, 366] on span "Press SPACE to select this row." at bounding box center [168, 370] width 9 height 8
